Goal: Task Accomplishment & Management: Manage account settings

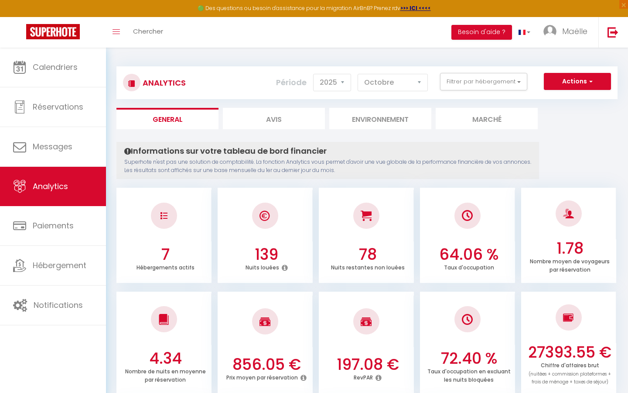
select select "2025"
select select "10"
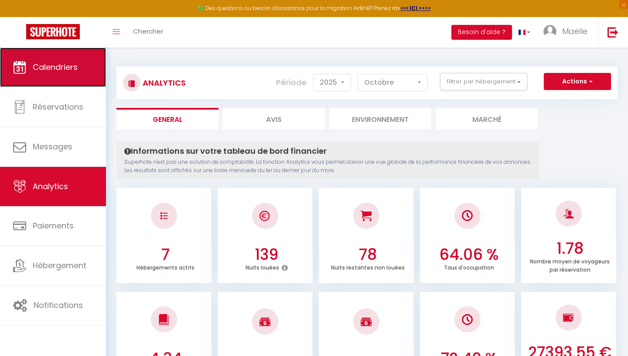
click at [78, 70] on link "Calendriers" at bounding box center [53, 67] width 106 height 39
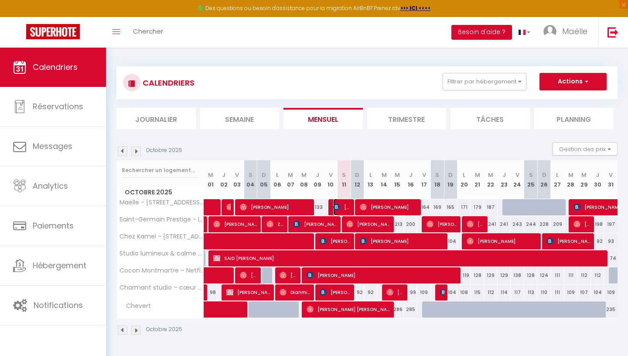
click at [350, 204] on span "[PERSON_NAME]" at bounding box center [342, 207] width 18 height 17
select select "OK"
select select "0"
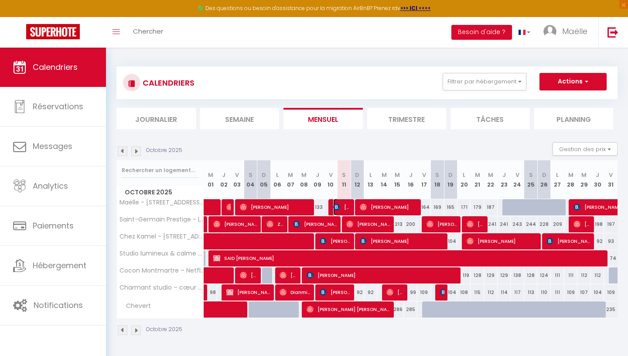
select select "1"
select select
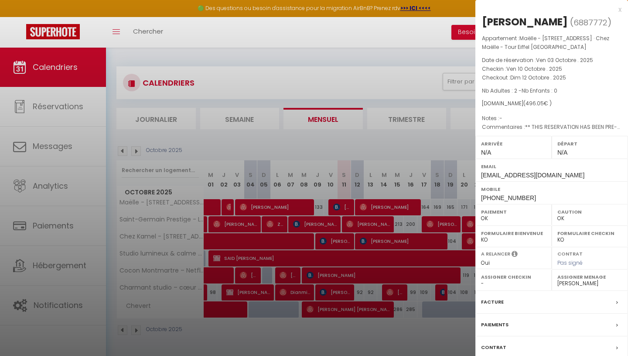
click at [618, 9] on div "x" at bounding box center [549, 9] width 146 height 10
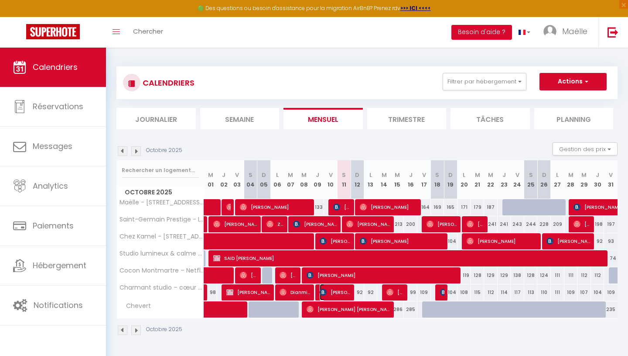
click at [336, 292] on span "[PERSON_NAME]" at bounding box center [335, 292] width 31 height 17
select select "45801"
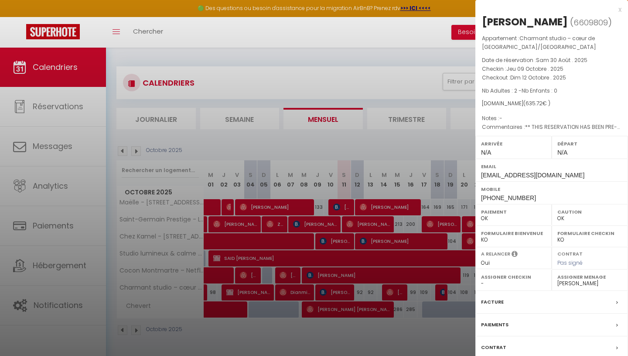
click at [619, 9] on div "x" at bounding box center [549, 9] width 146 height 10
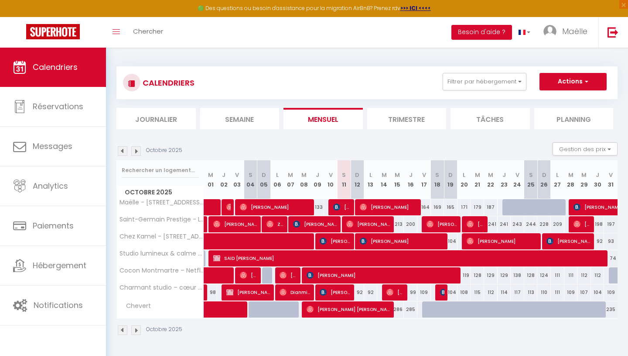
click at [151, 121] on li "Journalier" at bounding box center [156, 118] width 79 height 21
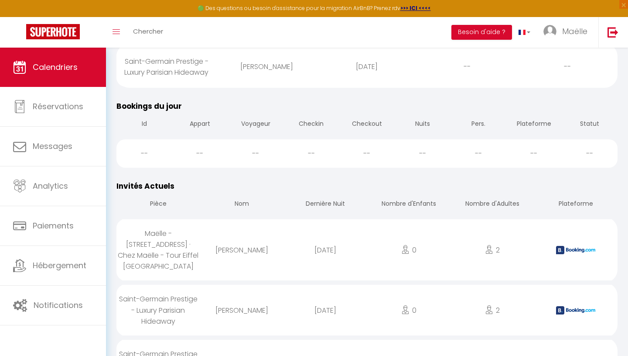
scroll to position [245, 0]
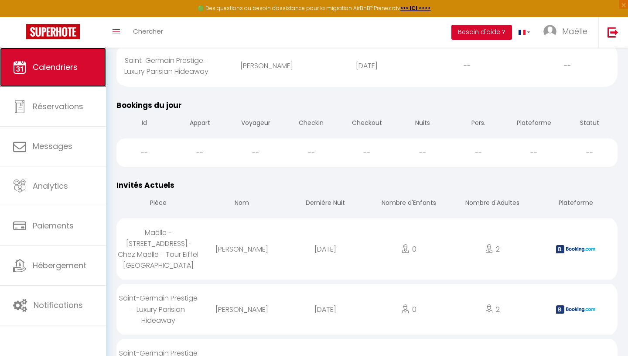
click at [85, 76] on link "Calendriers" at bounding box center [53, 67] width 106 height 39
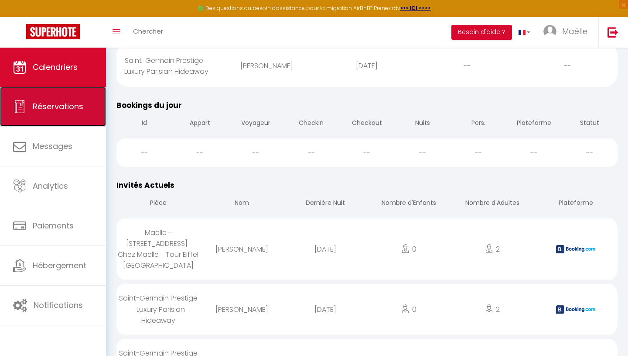
click at [76, 106] on span "Réservations" at bounding box center [58, 106] width 51 height 11
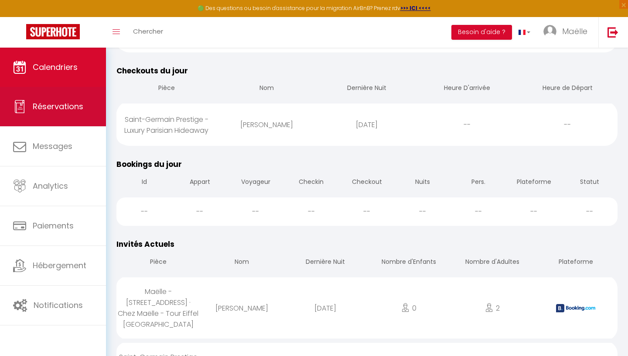
select select "not_cancelled"
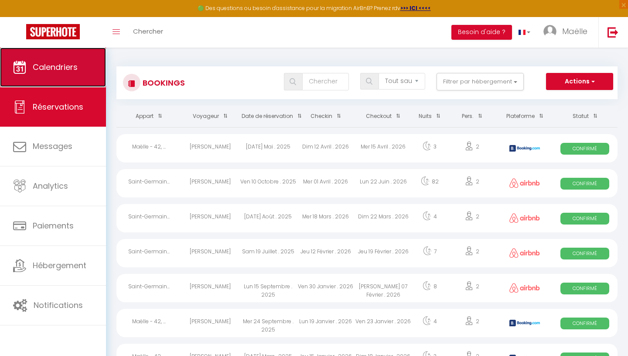
click at [83, 74] on link "Calendriers" at bounding box center [53, 67] width 106 height 39
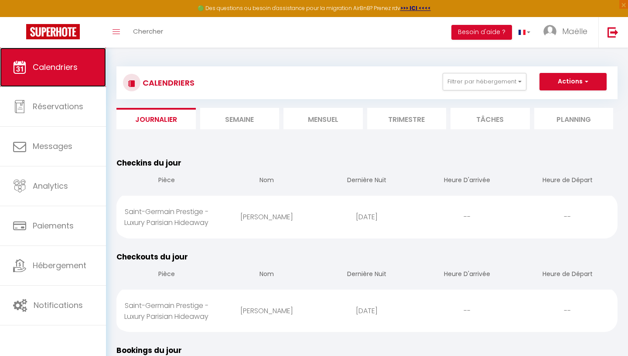
click at [81, 77] on link "Calendriers" at bounding box center [53, 67] width 106 height 39
